Goal: Check status: Check status

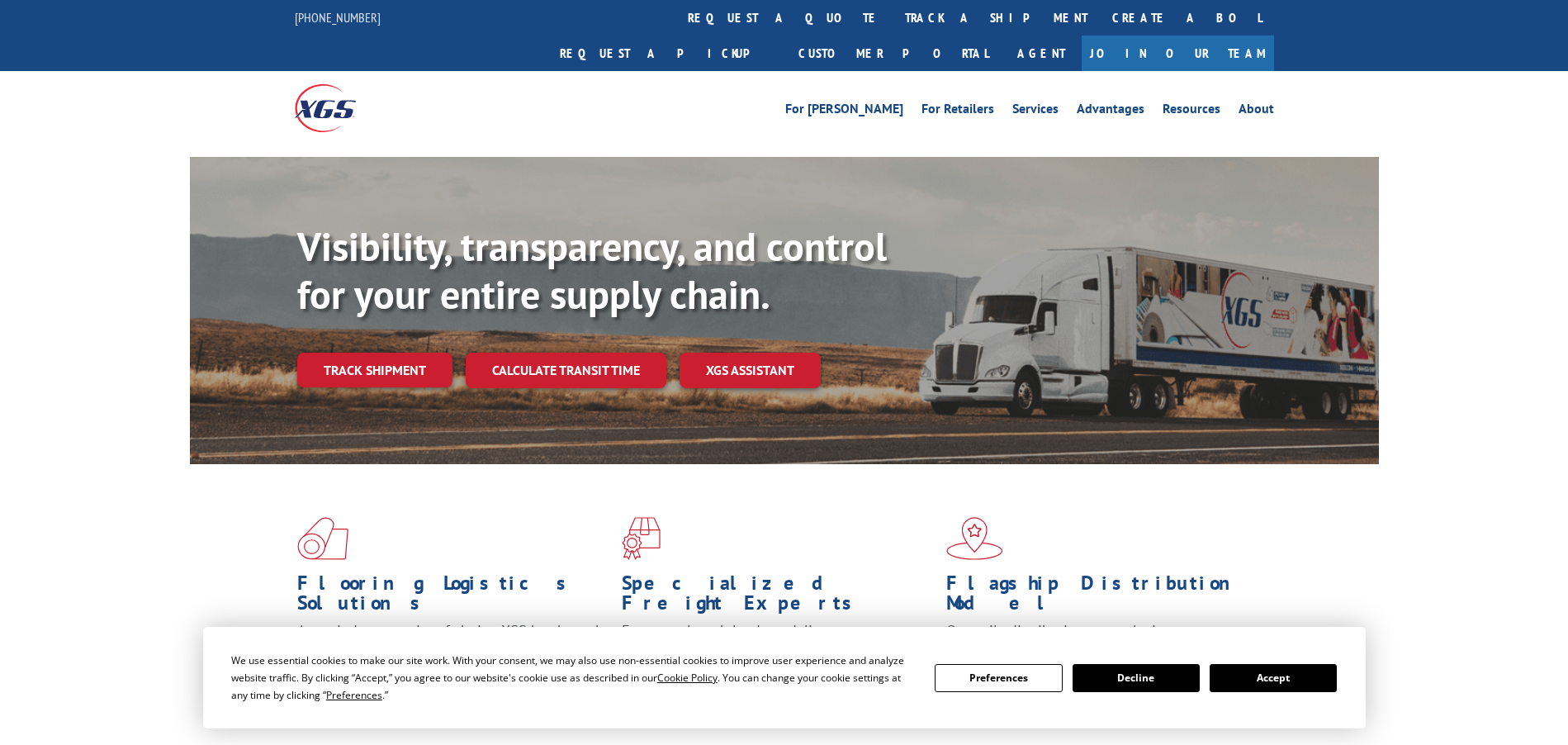
drag, startPoint x: 1260, startPoint y: 670, endPoint x: 1250, endPoint y: 670, distance: 10.0
click at [1260, 670] on button "Accept" at bounding box center [1273, 678] width 127 height 28
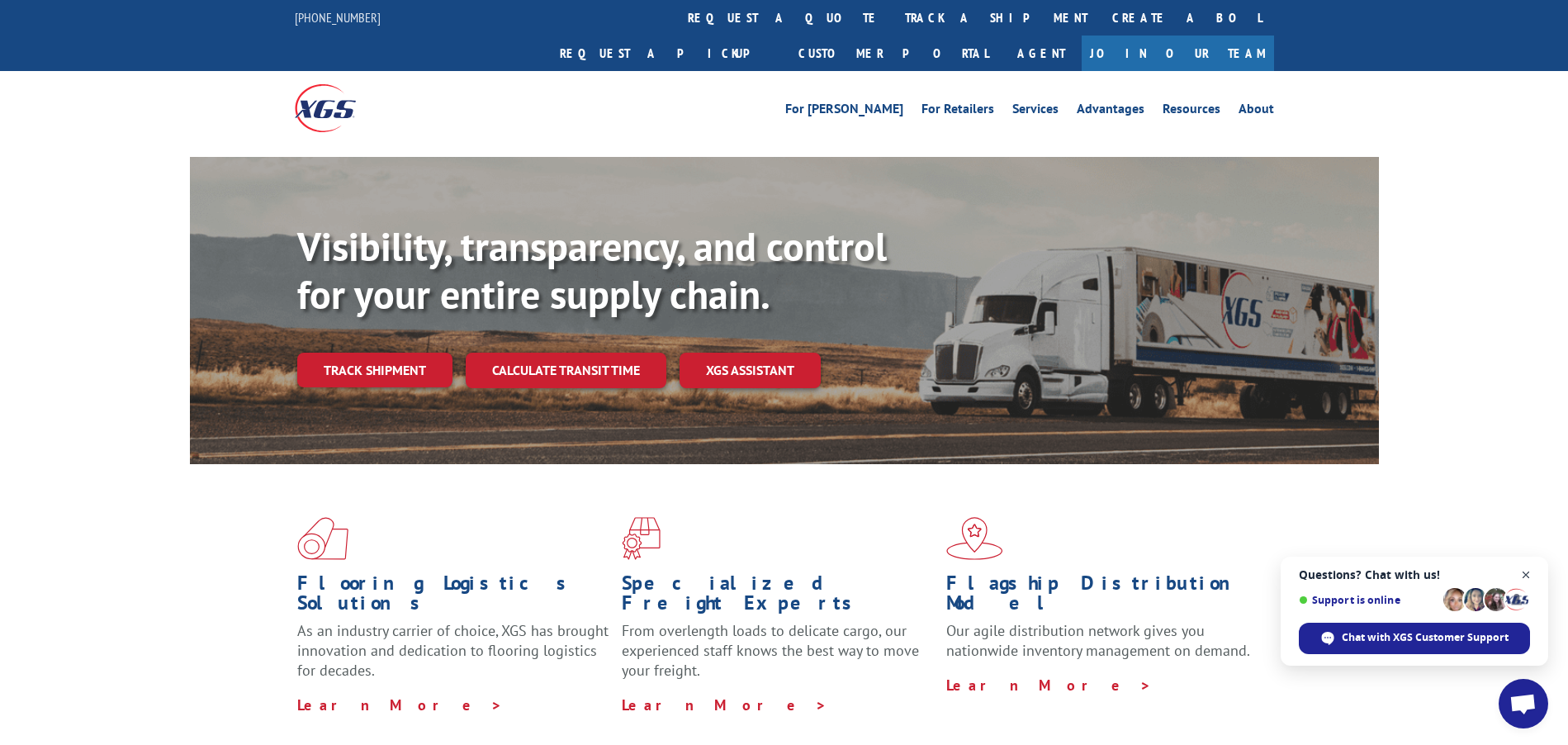
click at [1528, 571] on span "Close chat" at bounding box center [1526, 574] width 21 height 21
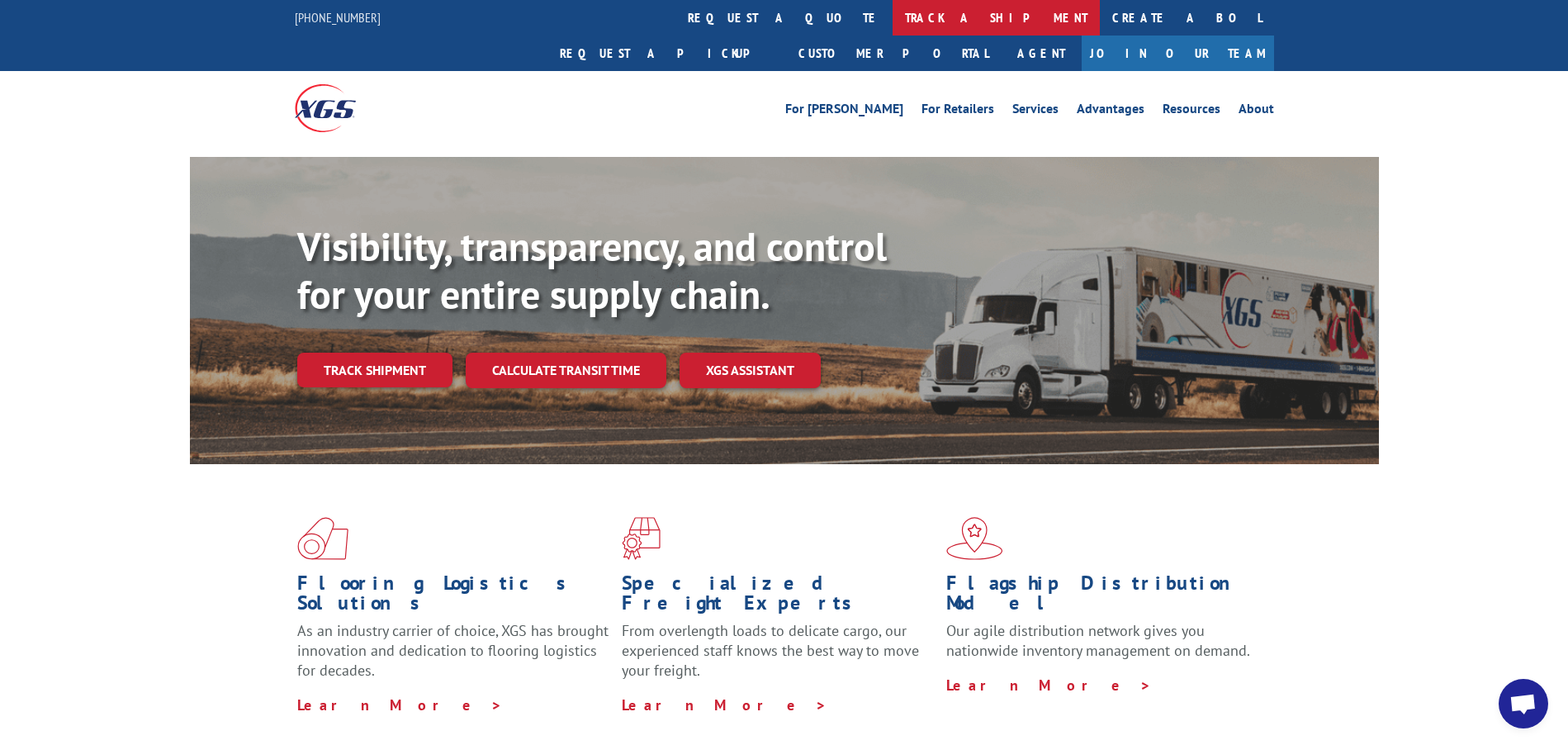
click at [893, 17] on link "track a shipment" at bounding box center [997, 18] width 207 height 36
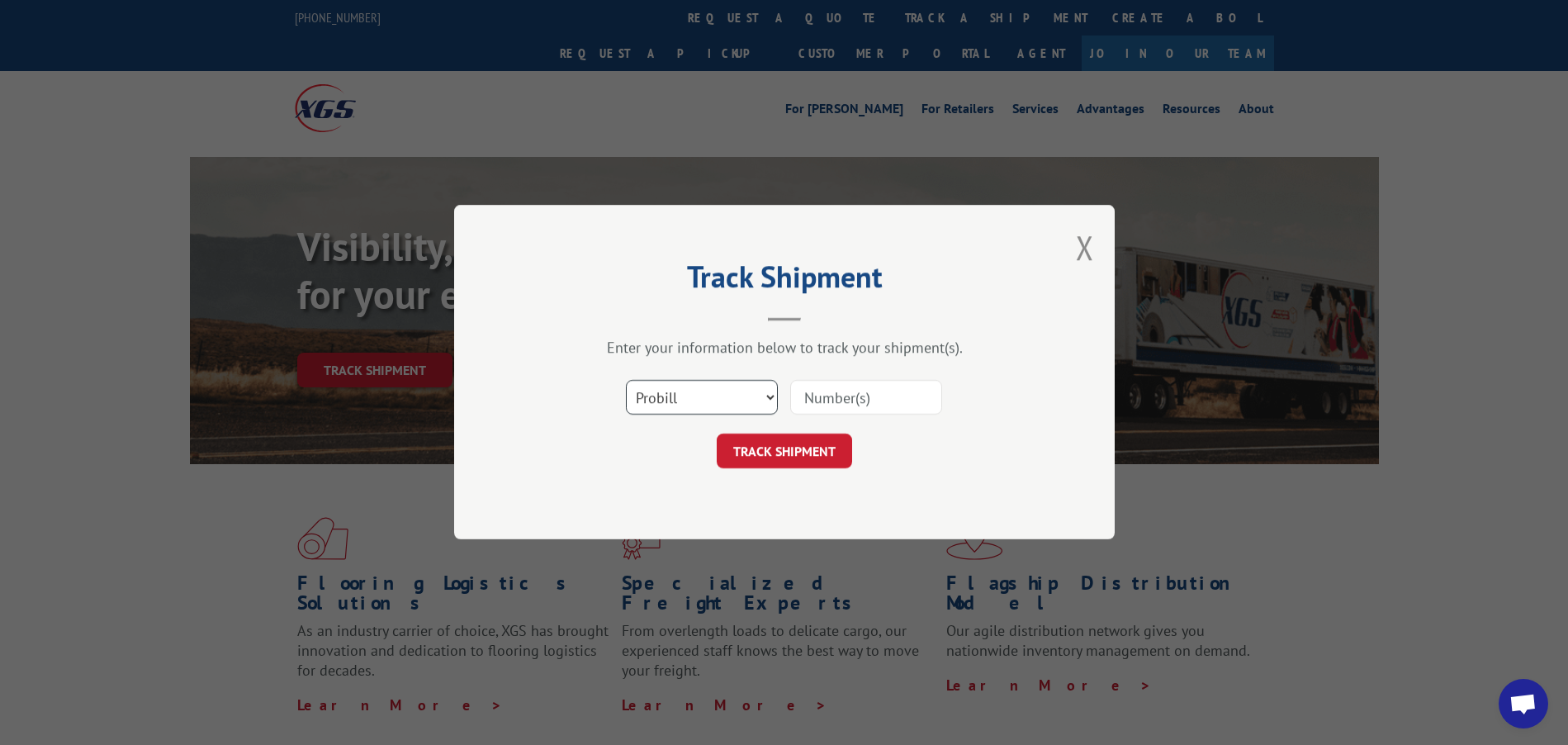
click at [726, 399] on select "Select category... Probill BOL PO" at bounding box center [702, 398] width 152 height 35
select select "bol"
click at [626, 381] on select "Select category... Probill BOL PO" at bounding box center [702, 398] width 152 height 35
click at [803, 399] on input at bounding box center [866, 398] width 152 height 35
paste input "7055097"
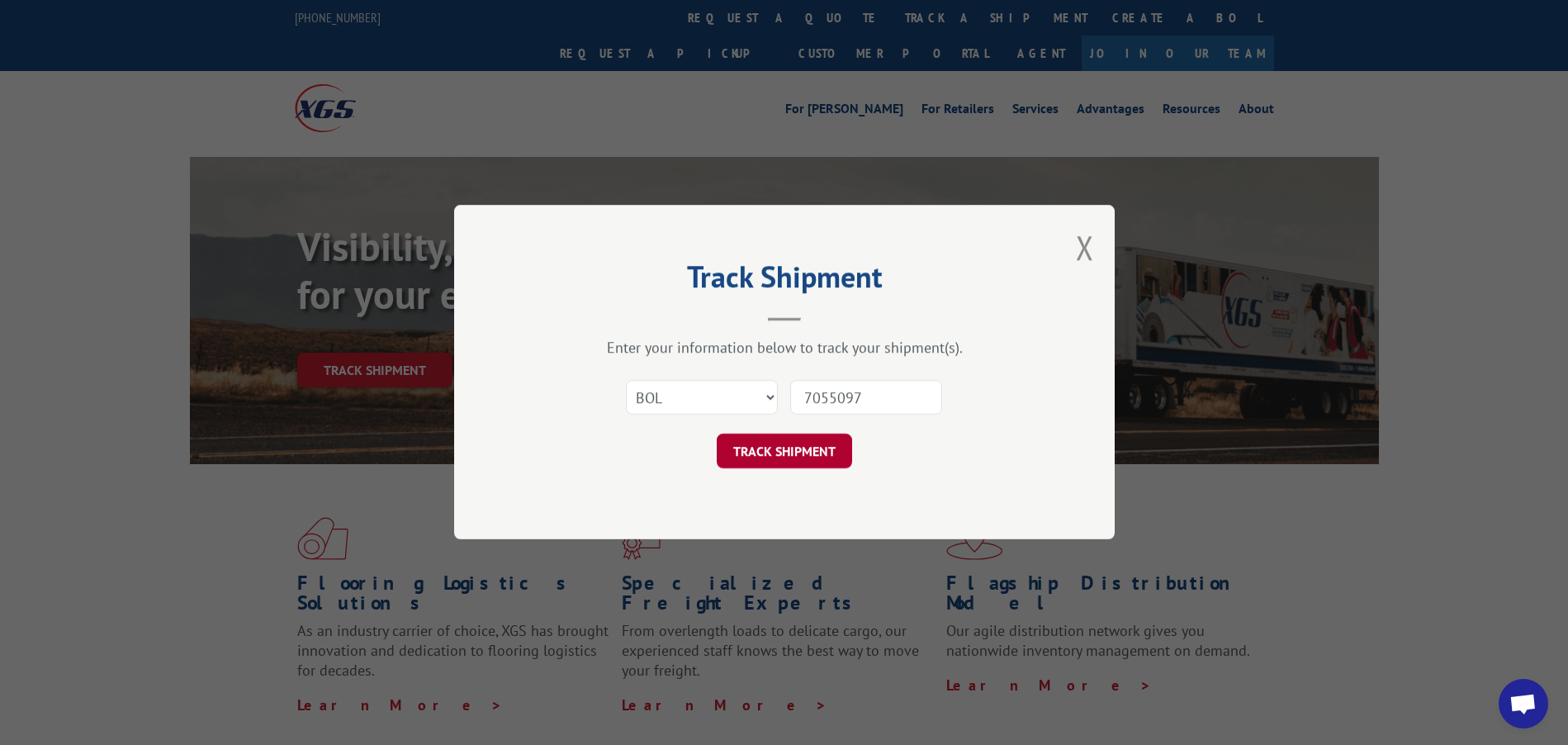
type input "7055097"
click at [782, 450] on button "TRACK SHIPMENT" at bounding box center [784, 451] width 135 height 35
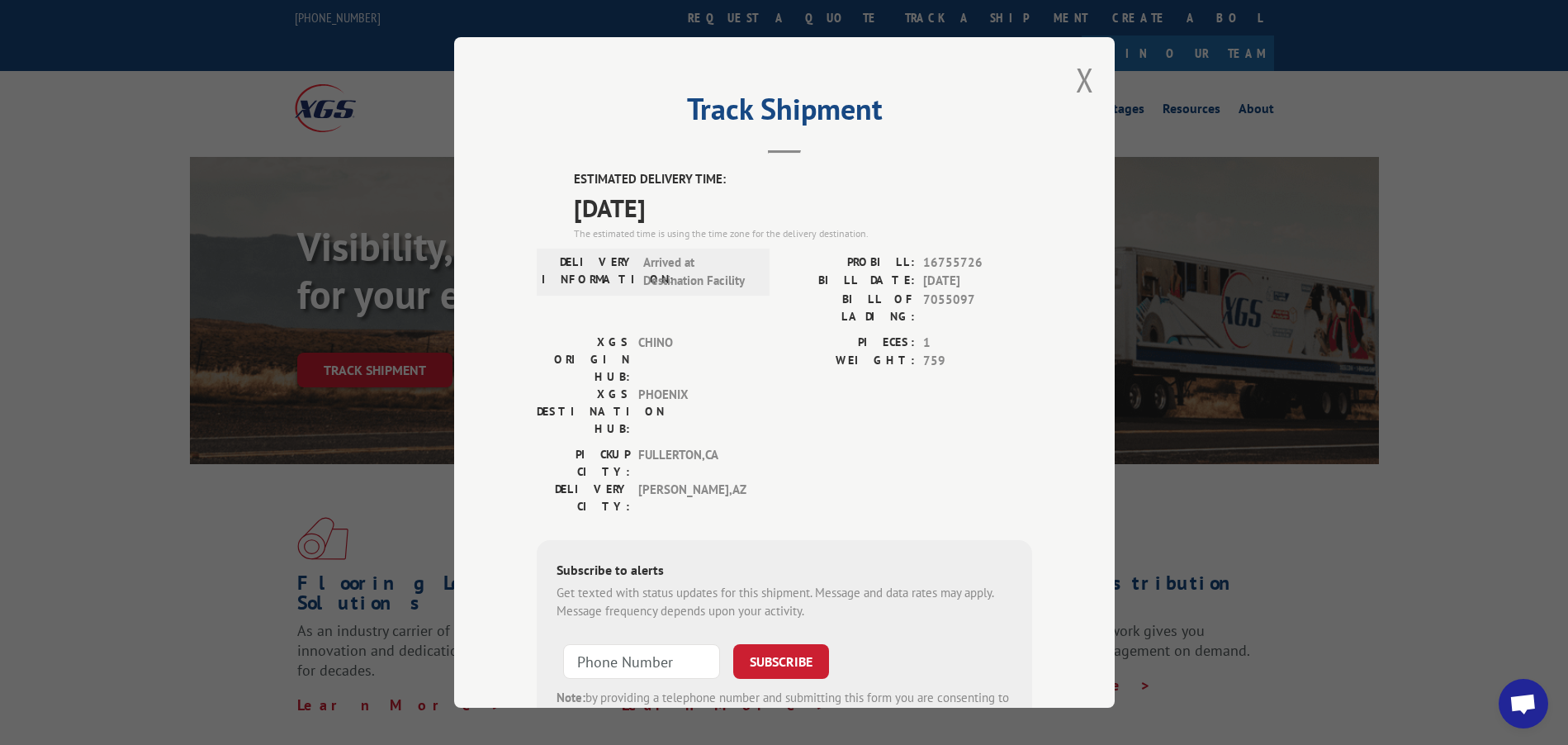
drag, startPoint x: 562, startPoint y: 175, endPoint x: 709, endPoint y: 212, distance: 151.6
click at [709, 212] on div "ESTIMATED DELIVERY TIME: [DATE] The estimated time is using the time zone for t…" at bounding box center [784, 467] width 495 height 594
copy div "ESTIMATED DELIVERY TIME: [DATE]"
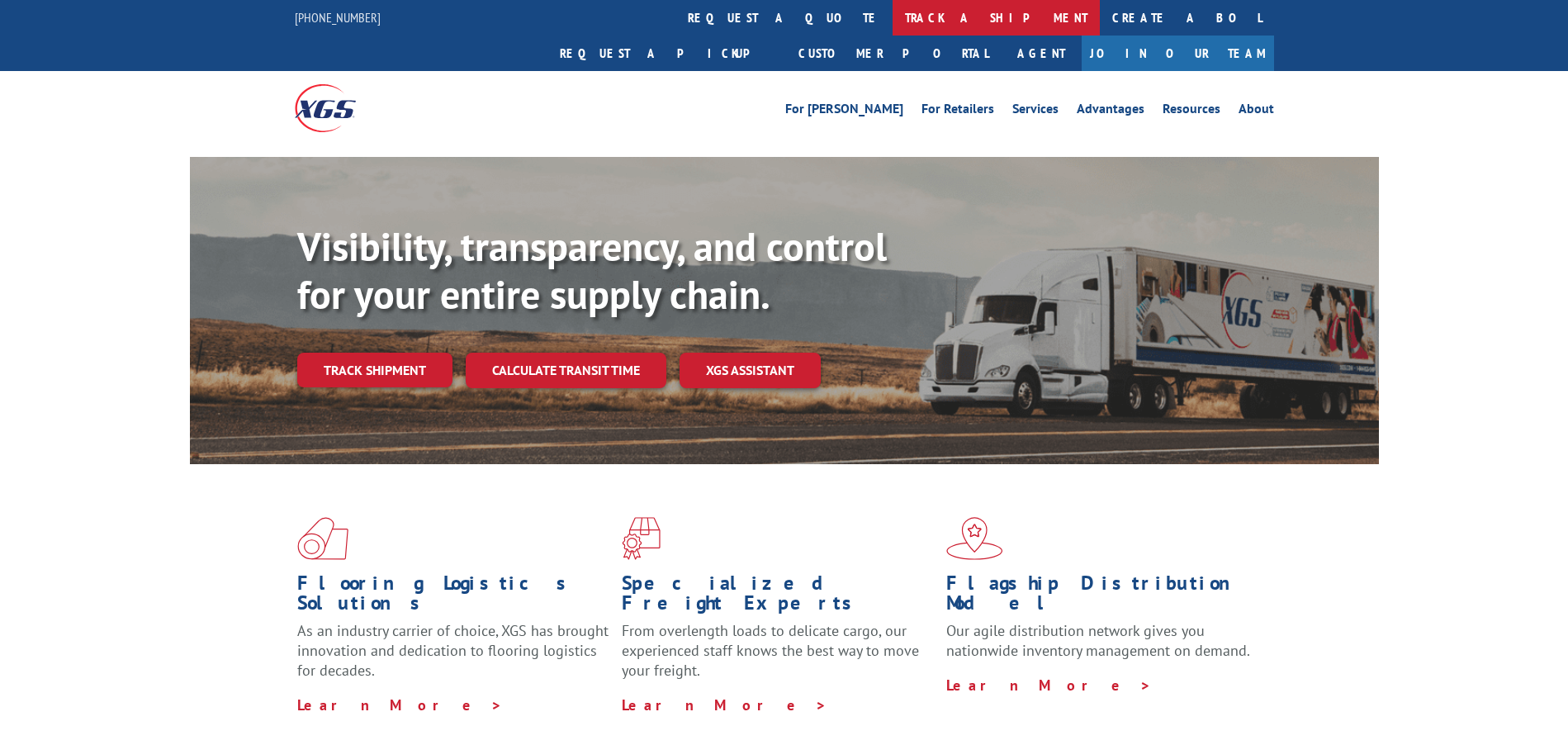
click at [893, 8] on link "track a shipment" at bounding box center [997, 18] width 207 height 36
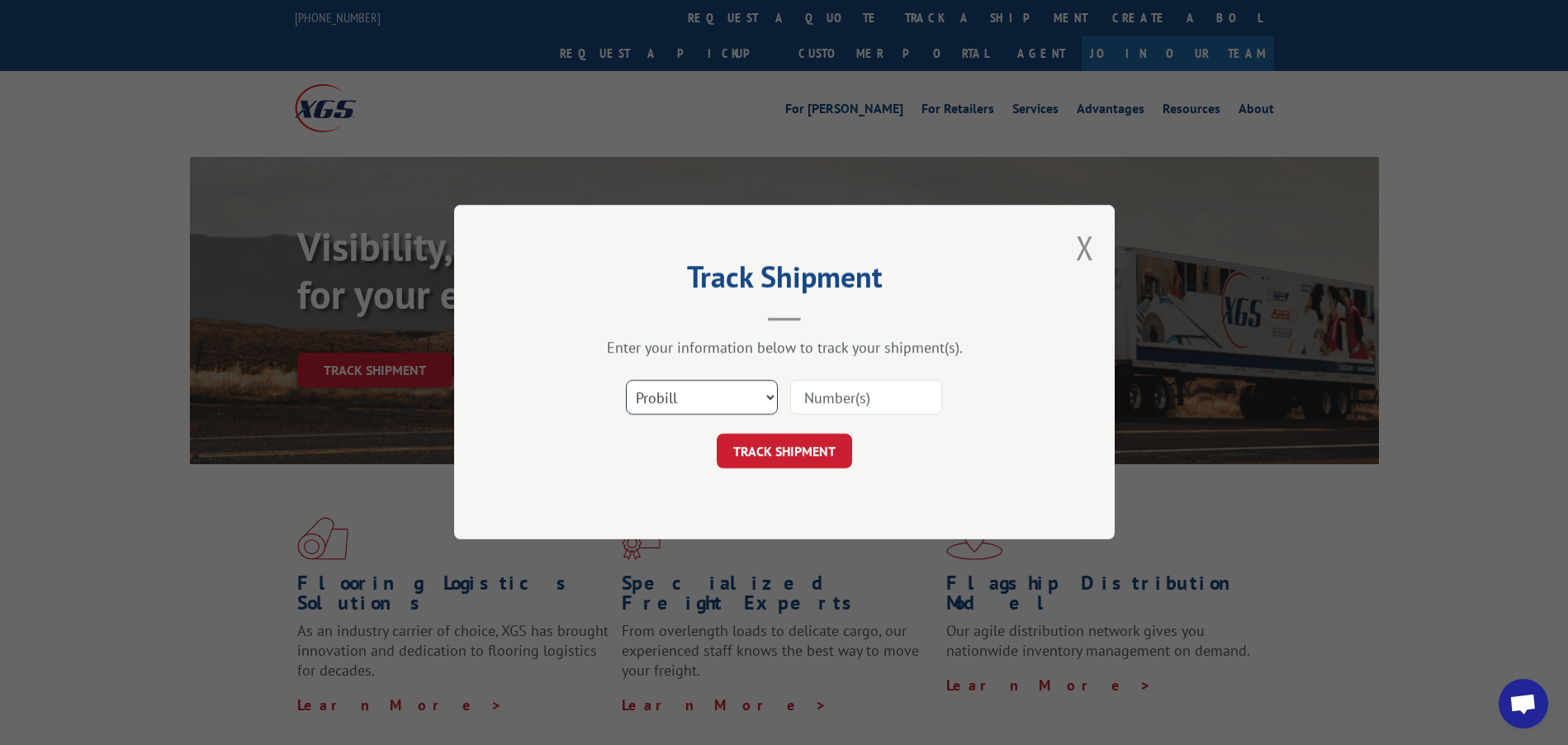
click at [699, 396] on select "Select category... Probill BOL PO" at bounding box center [702, 398] width 152 height 35
select select "bol"
click at [626, 381] on select "Select category... Probill BOL PO" at bounding box center [702, 398] width 152 height 35
click at [812, 392] on input at bounding box center [866, 398] width 152 height 35
paste input "5524044"
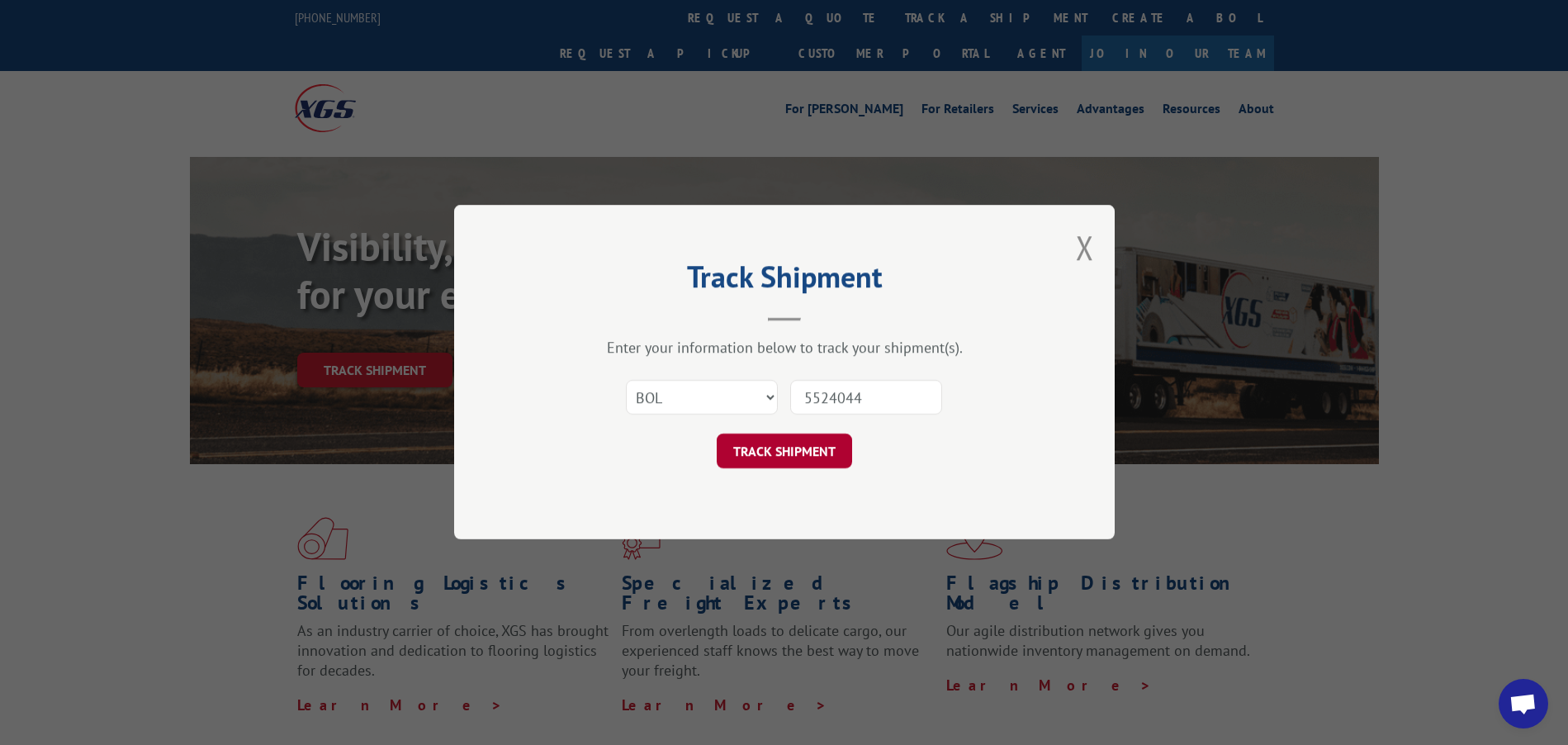
type input "5524044"
click at [771, 453] on button "TRACK SHIPMENT" at bounding box center [784, 451] width 135 height 35
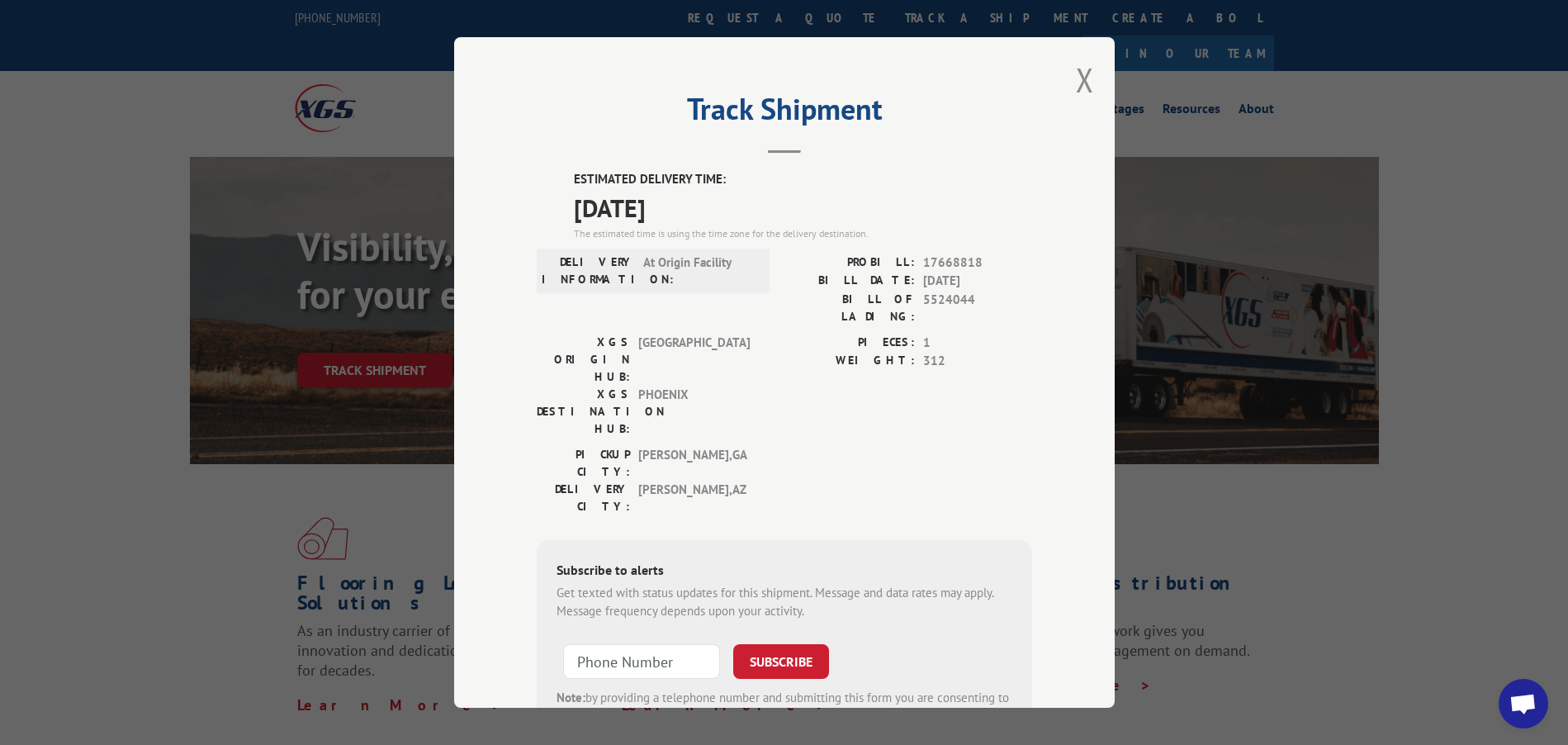
drag, startPoint x: 567, startPoint y: 175, endPoint x: 709, endPoint y: 216, distance: 147.8
click at [709, 216] on div "ESTIMATED DELIVERY TIME: 10/08/2025 The estimated time is using the time zone f…" at bounding box center [803, 205] width 458 height 71
copy div "ESTIMATED DELIVERY TIME: 10/08/2025"
click at [1079, 81] on button "Close modal" at bounding box center [1084, 80] width 18 height 43
